Goal: Information Seeking & Learning: Learn about a topic

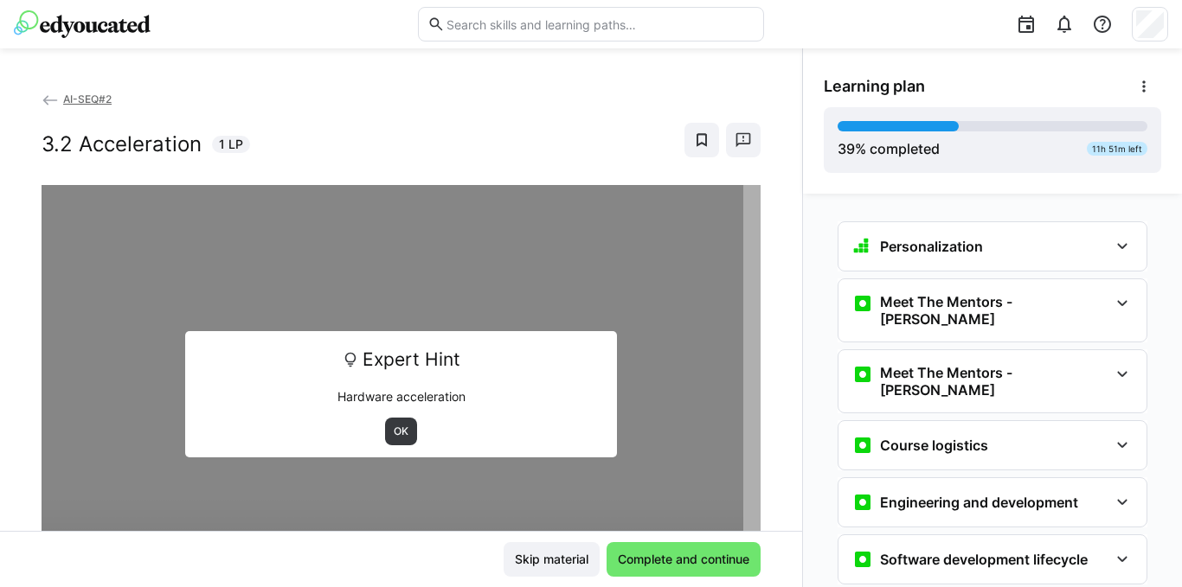
scroll to position [2144, 0]
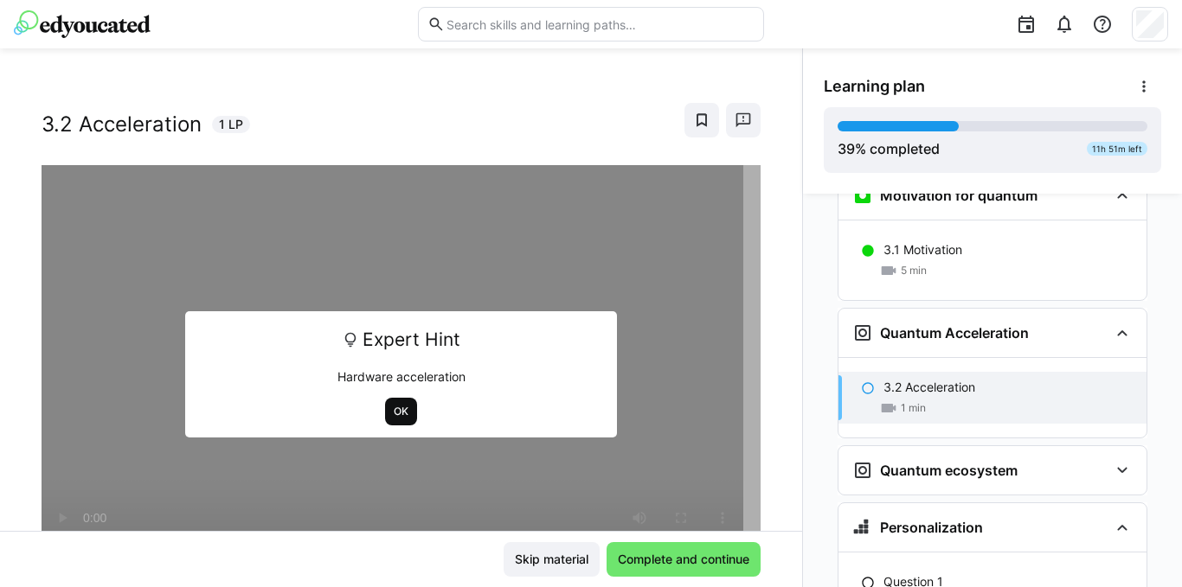
click at [394, 411] on span "OK" at bounding box center [401, 412] width 18 height 14
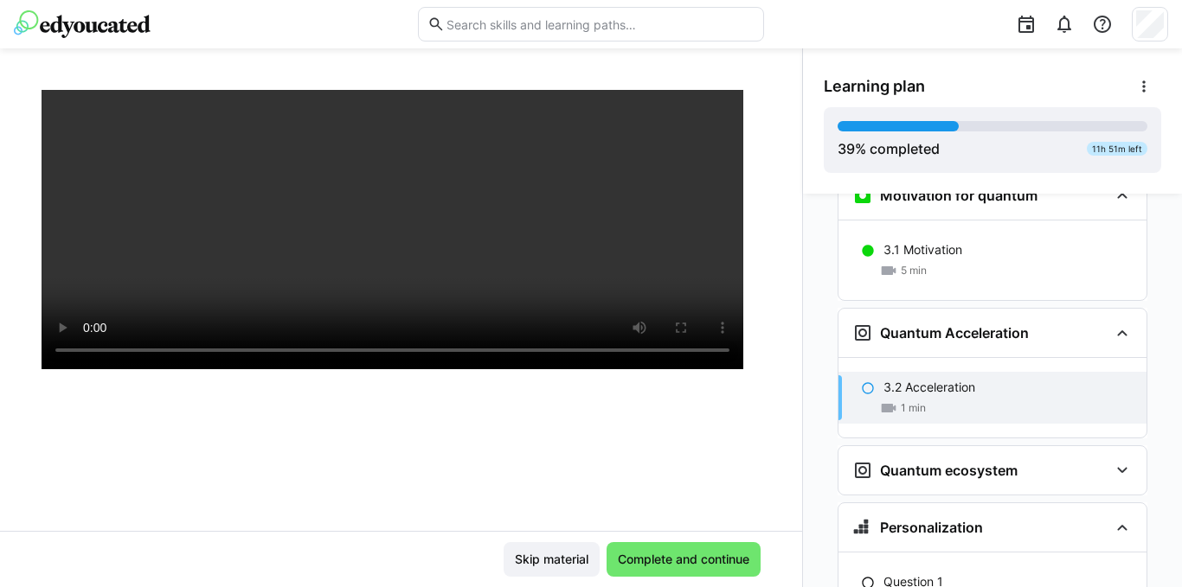
scroll to position [279, 0]
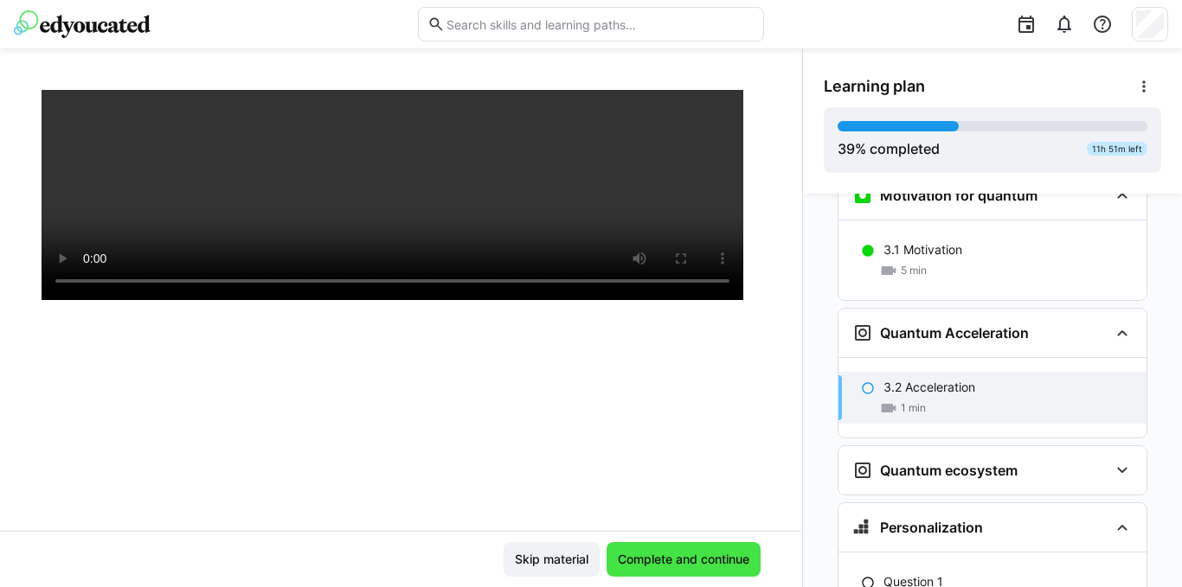
click at [670, 553] on span "Complete and continue" at bounding box center [683, 559] width 137 height 17
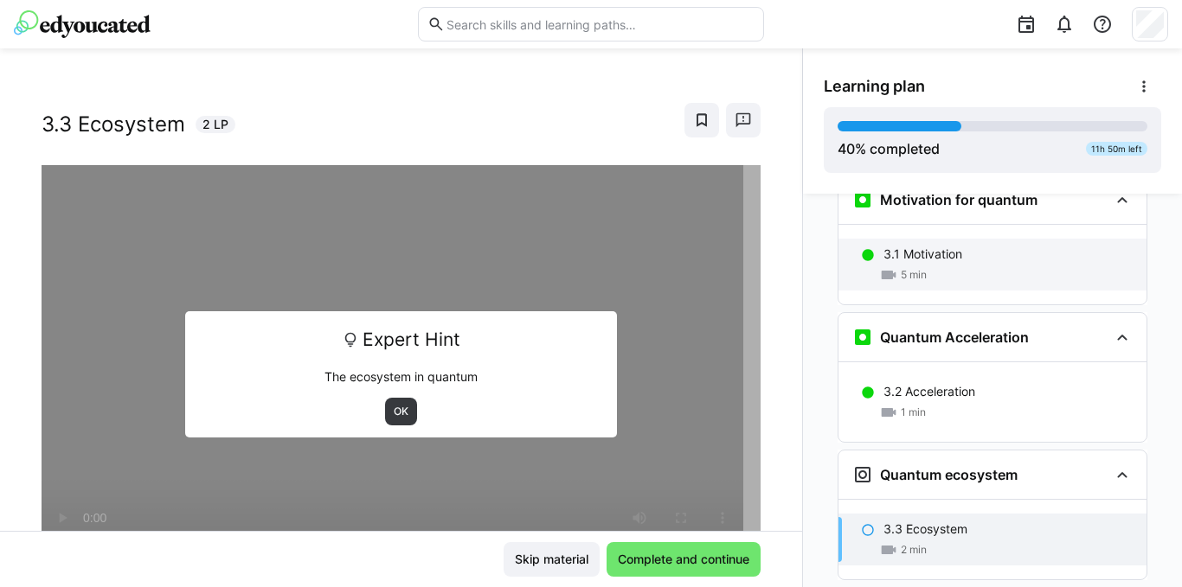
scroll to position [2177, 0]
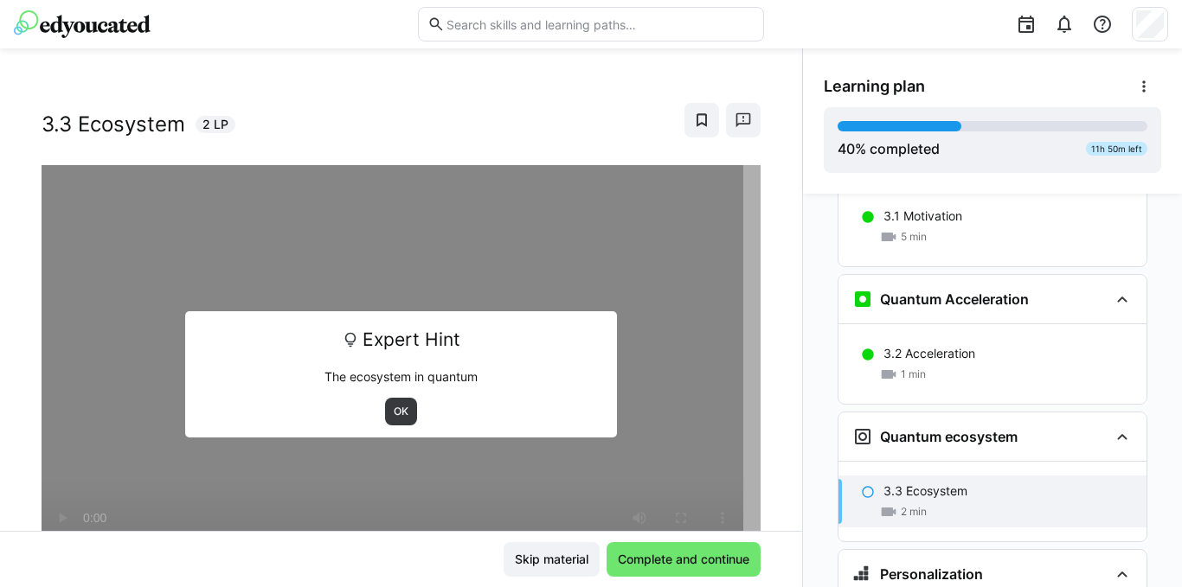
click at [606, 542] on button "Complete and continue" at bounding box center [683, 559] width 154 height 35
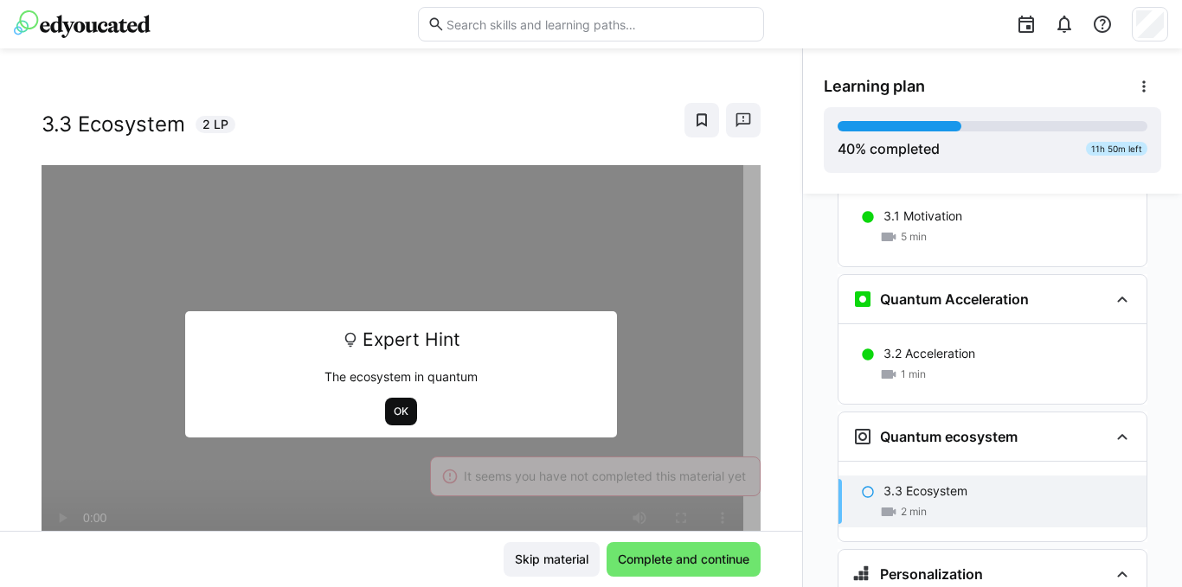
click at [399, 416] on span "OK" at bounding box center [401, 412] width 18 height 14
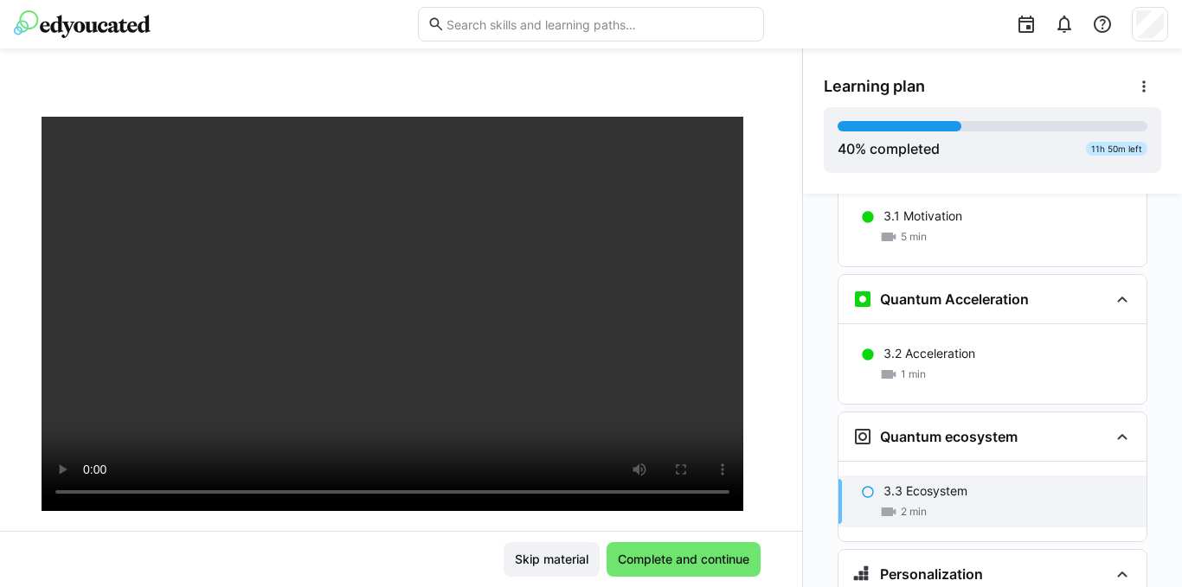
scroll to position [106, 0]
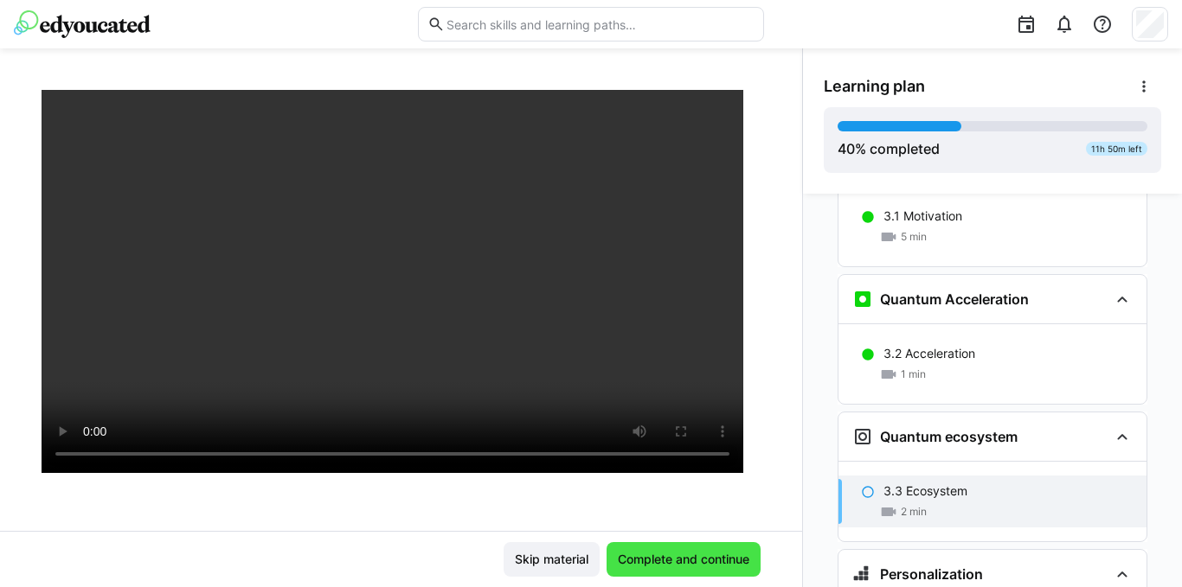
click at [624, 548] on span "Complete and continue" at bounding box center [683, 559] width 154 height 35
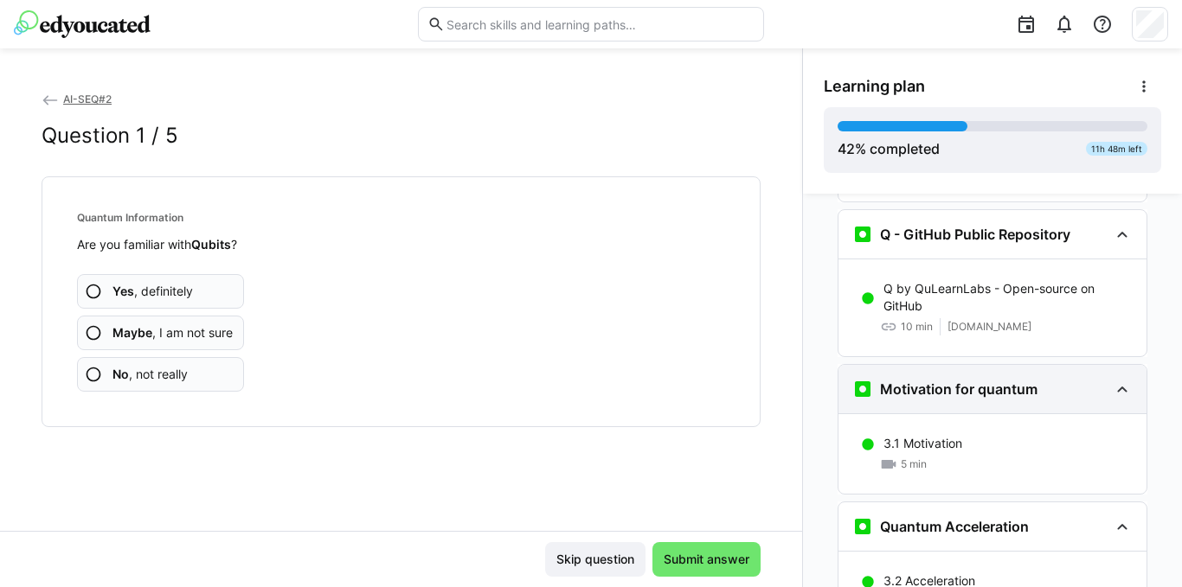
scroll to position [1912, 0]
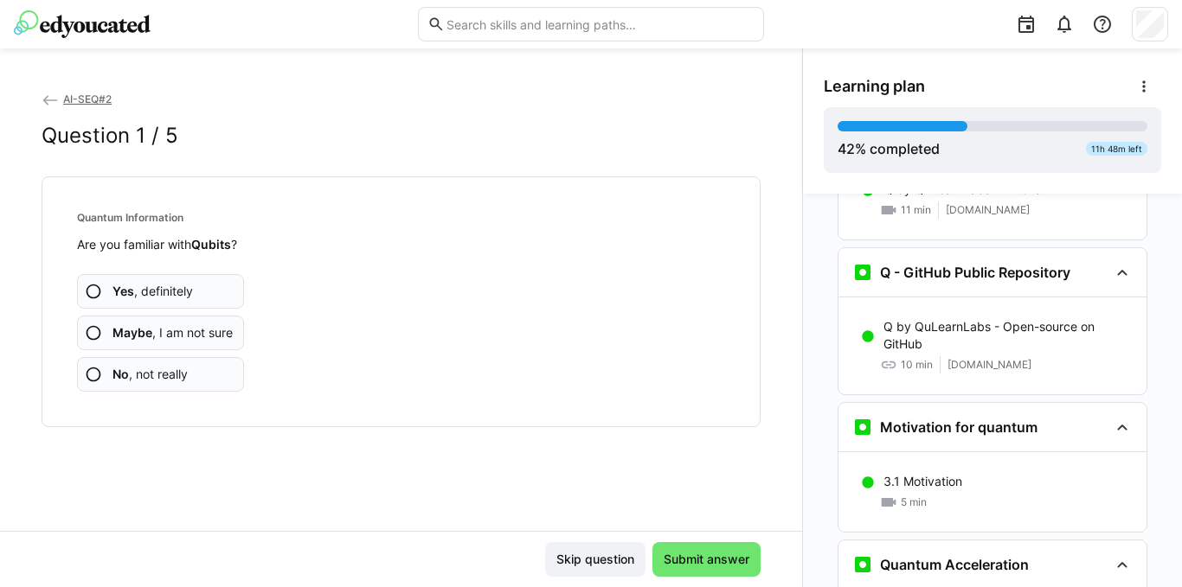
click at [101, 333] on eds-icon at bounding box center [93, 332] width 17 height 17
click at [94, 330] on eds-icon at bounding box center [93, 332] width 17 height 17
click at [90, 337] on eds-icon at bounding box center [93, 332] width 17 height 17
click at [98, 325] on eds-icon at bounding box center [93, 332] width 17 height 17
click at [89, 330] on eds-icon at bounding box center [93, 332] width 17 height 17
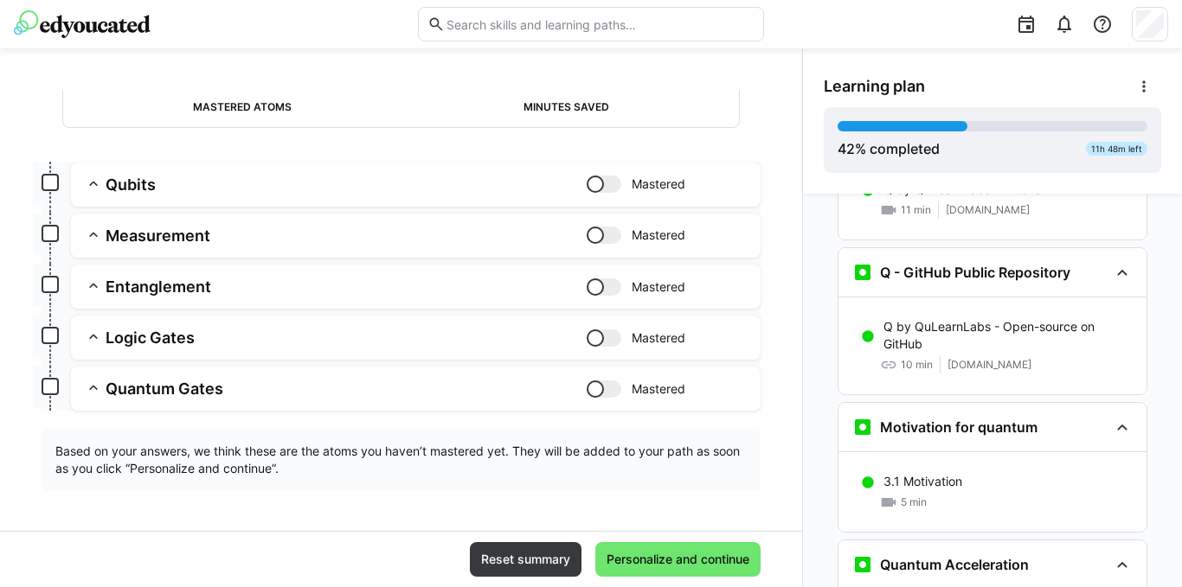
scroll to position [170, 0]
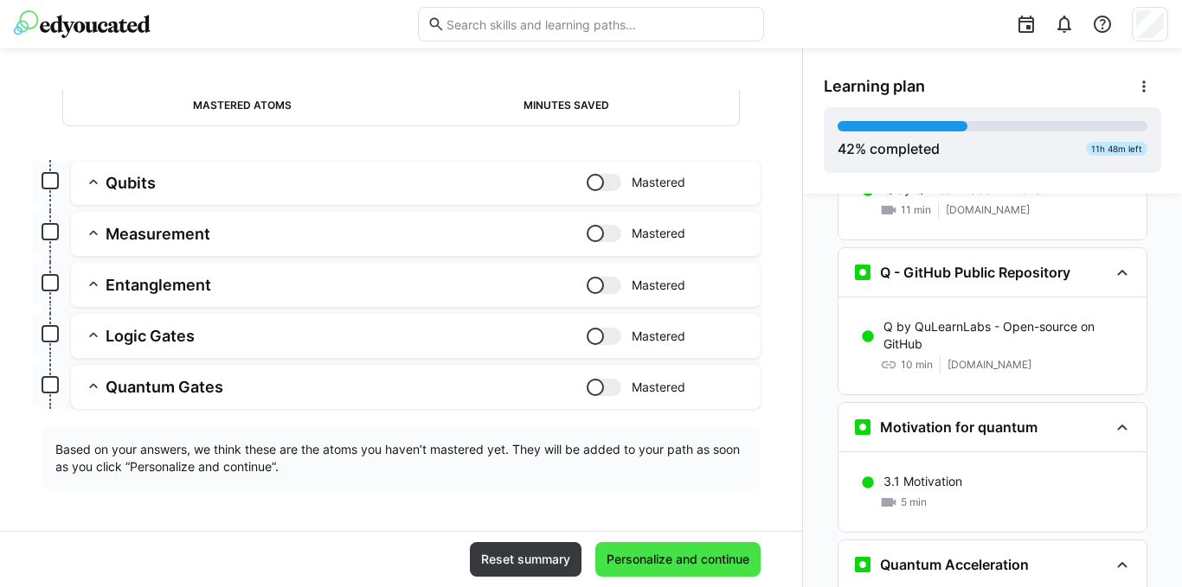
click at [663, 557] on span "Personalize and continue" at bounding box center [678, 559] width 148 height 17
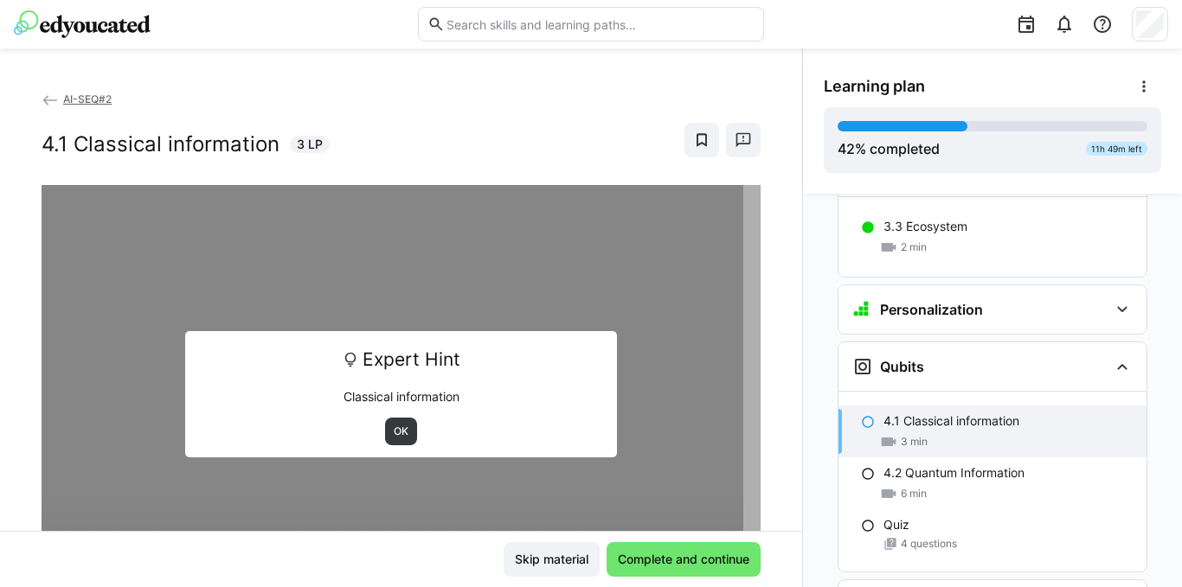
scroll to position [2435, 0]
